Goal: Task Accomplishment & Management: Manage account settings

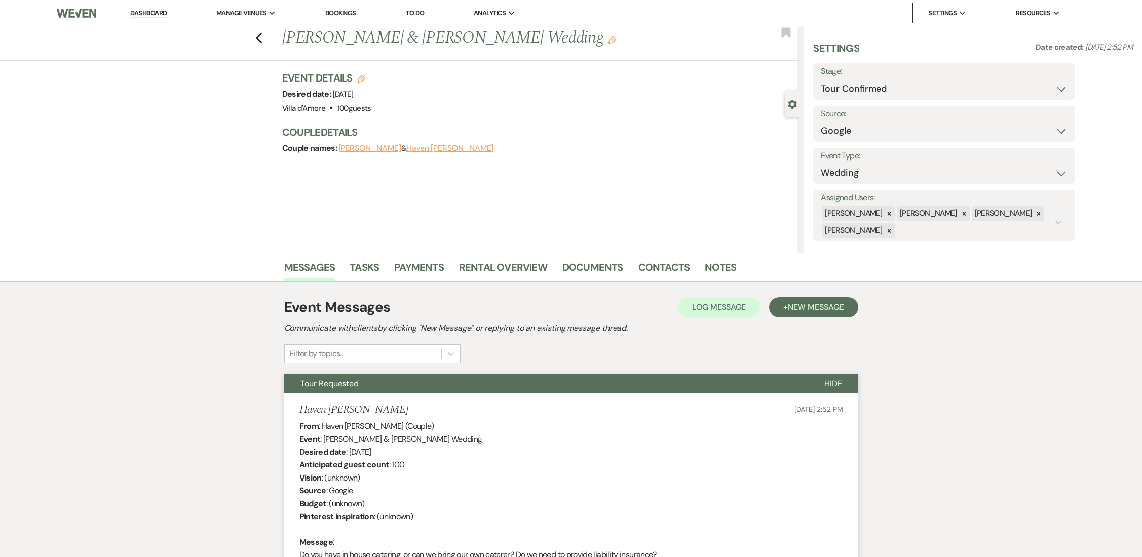
select select "4"
select select "6"
click at [262, 40] on use "button" at bounding box center [258, 38] width 7 height 11
select select "4"
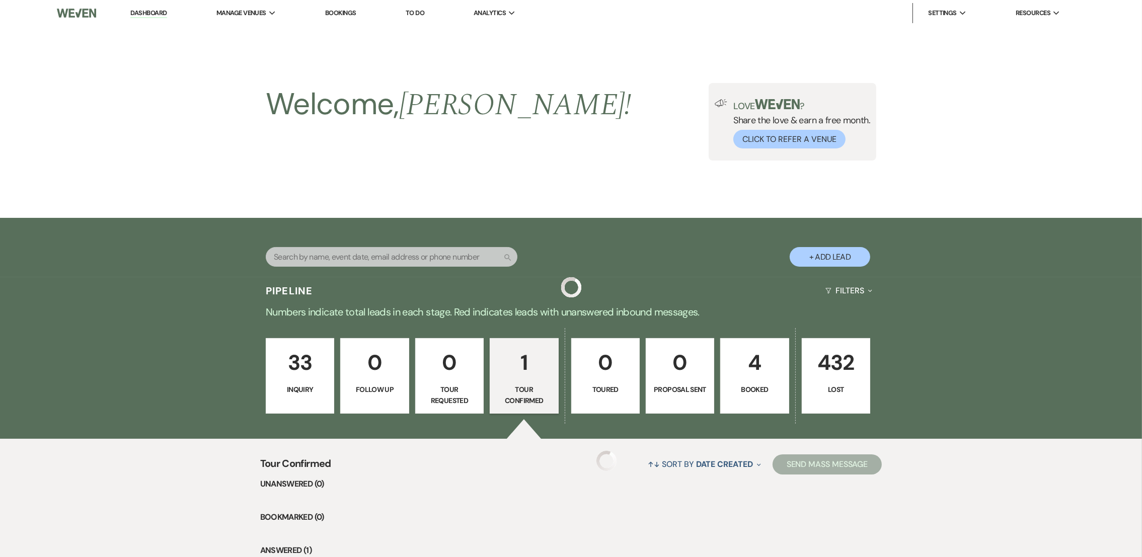
scroll to position [137, 0]
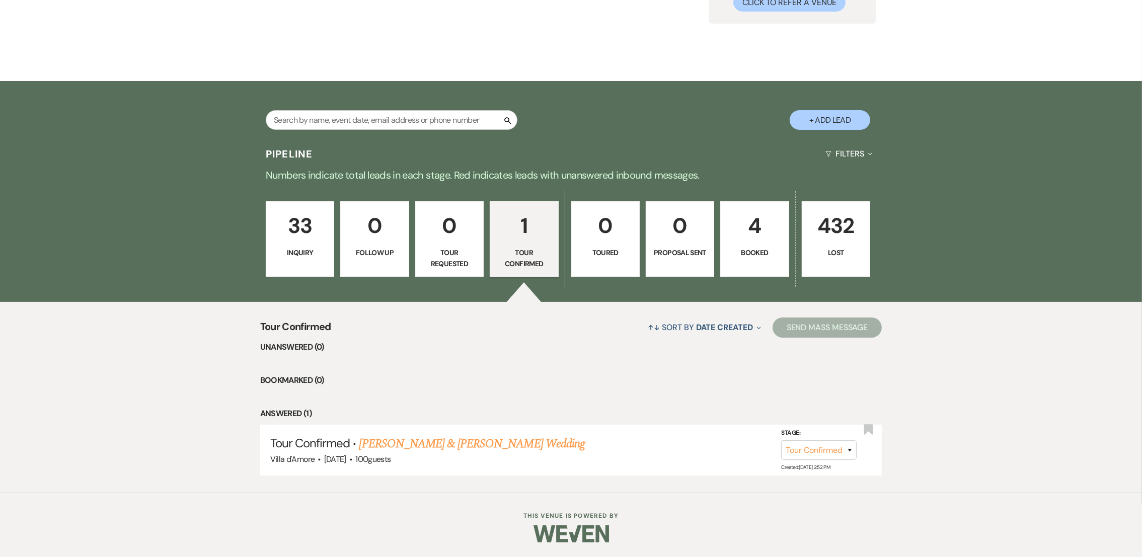
click at [300, 242] on p "33" at bounding box center [299, 226] width 55 height 34
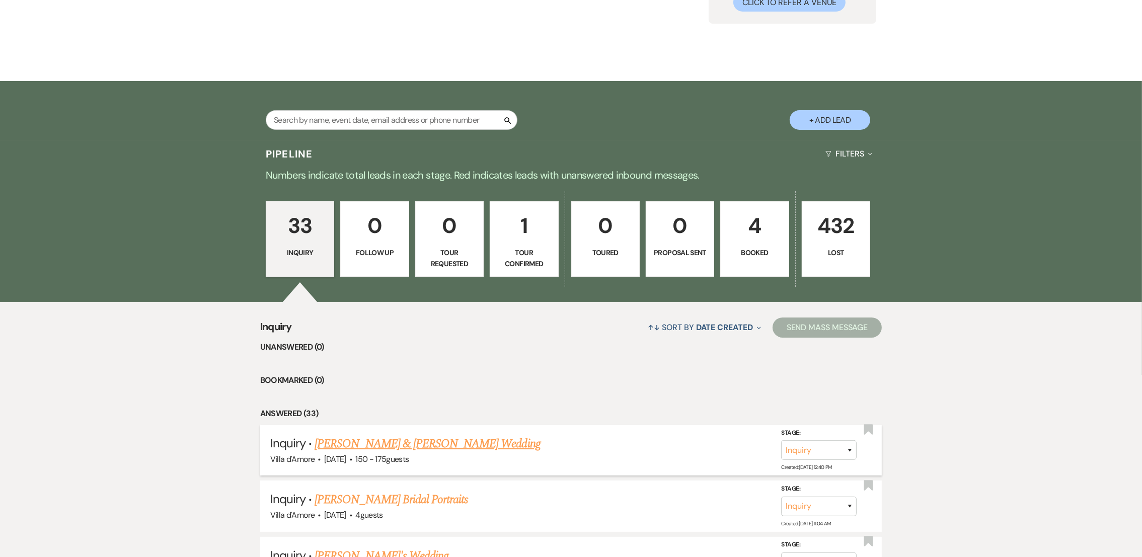
click at [466, 440] on link "[PERSON_NAME] & [PERSON_NAME] Wedding" at bounding box center [427, 444] width 225 height 18
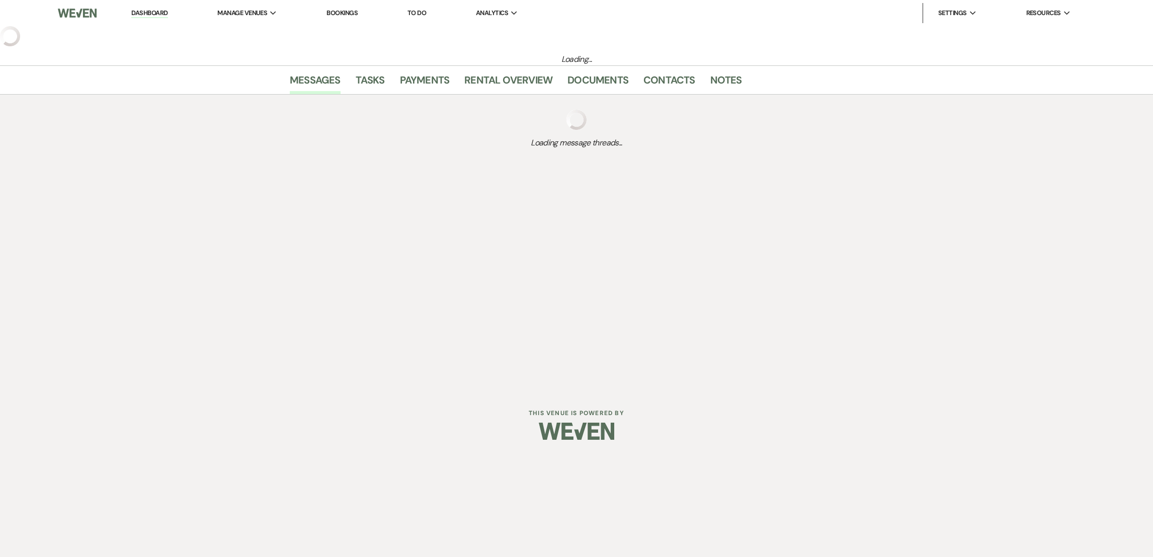
select select "5"
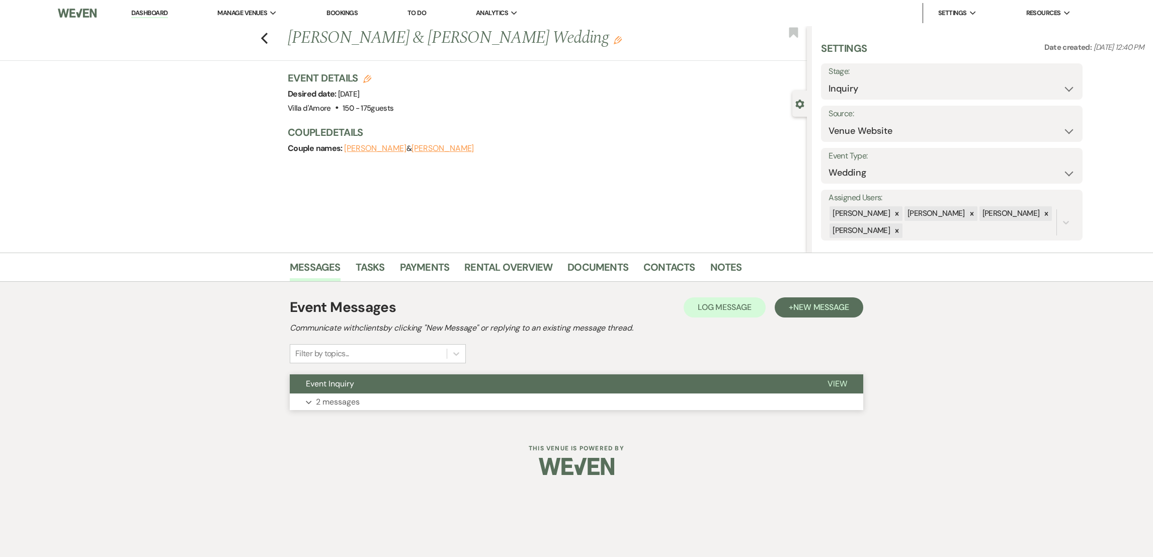
click at [355, 408] on p "2 messages" at bounding box center [338, 402] width 44 height 13
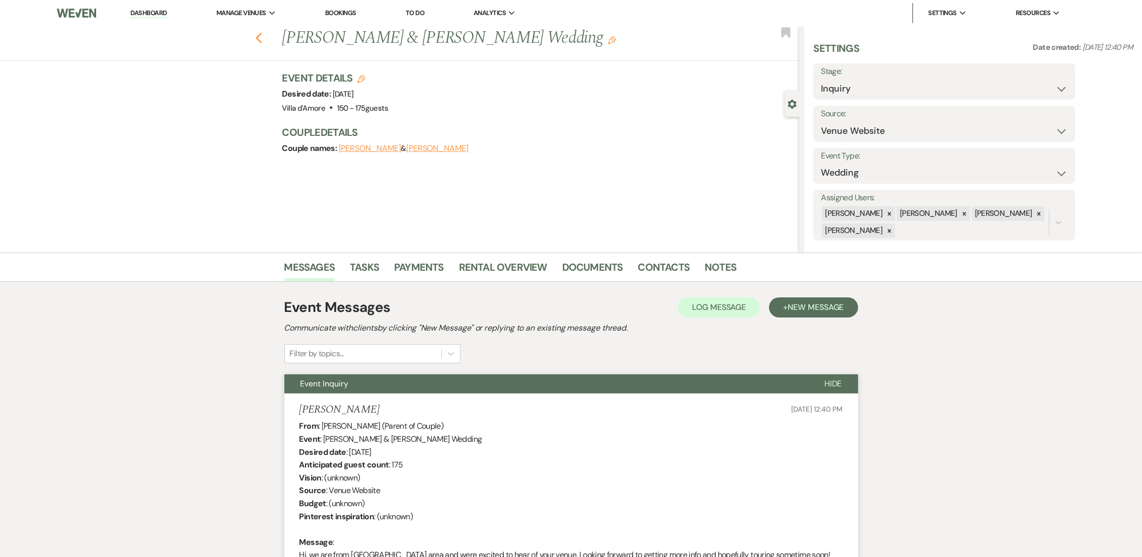
click at [262, 39] on use "button" at bounding box center [258, 38] width 7 height 11
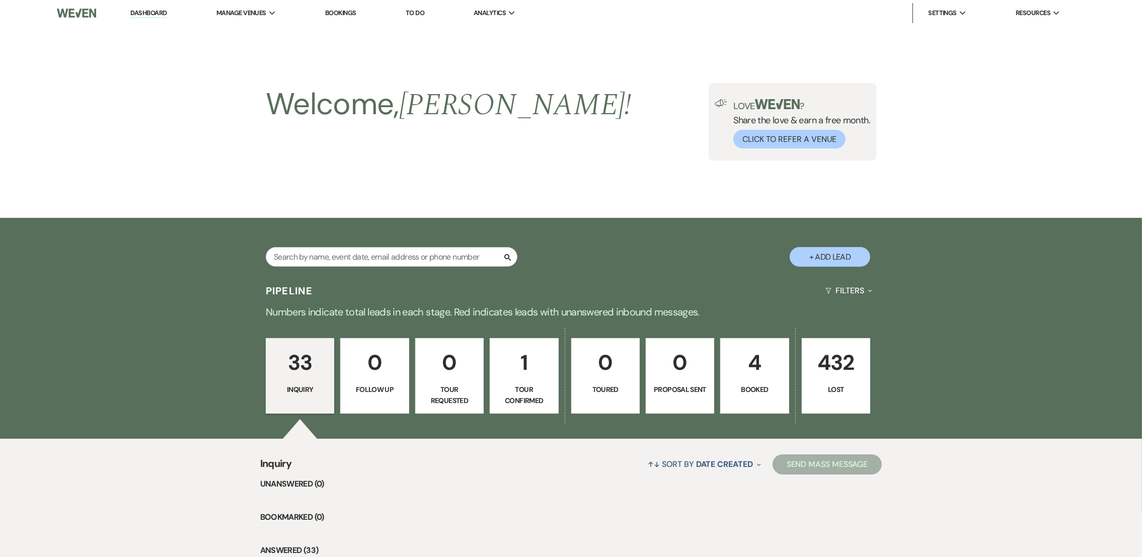
scroll to position [137, 0]
